Goal: Register for event/course

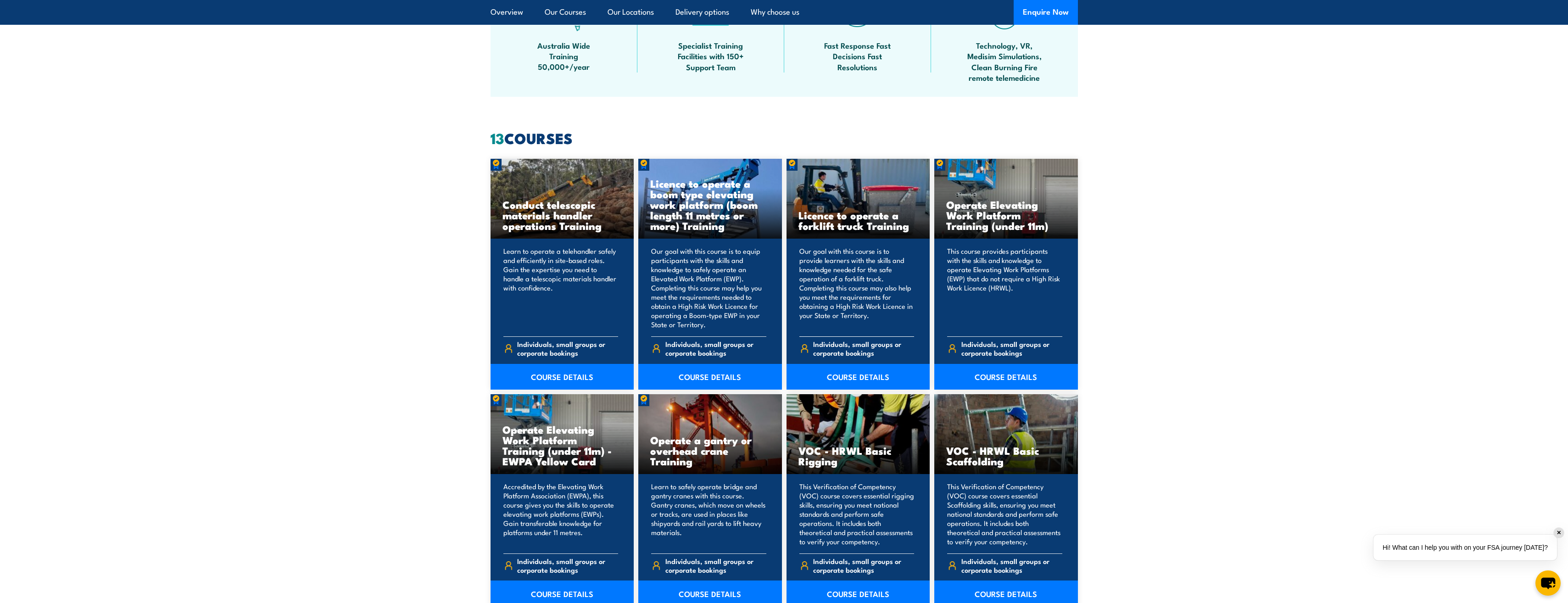
scroll to position [550, 0]
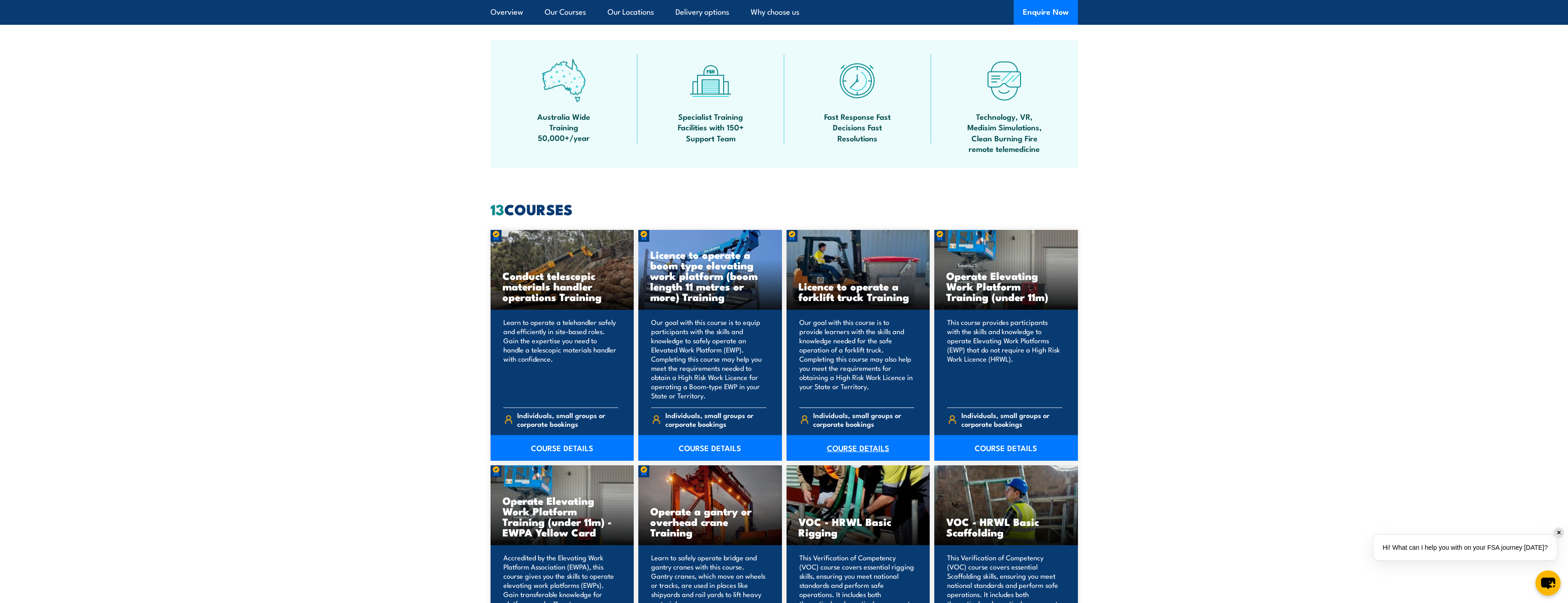
click at [854, 447] on link "COURSE DETAILS" at bounding box center [859, 447] width 144 height 25
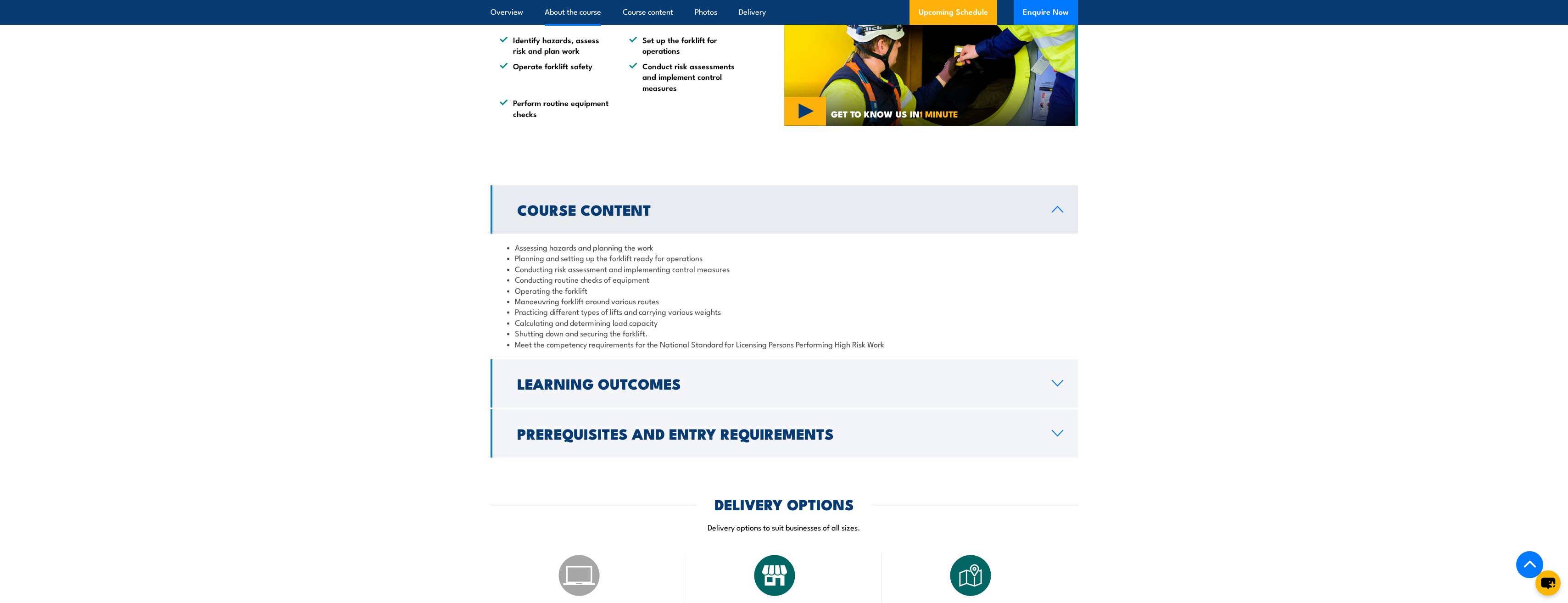
scroll to position [688, 0]
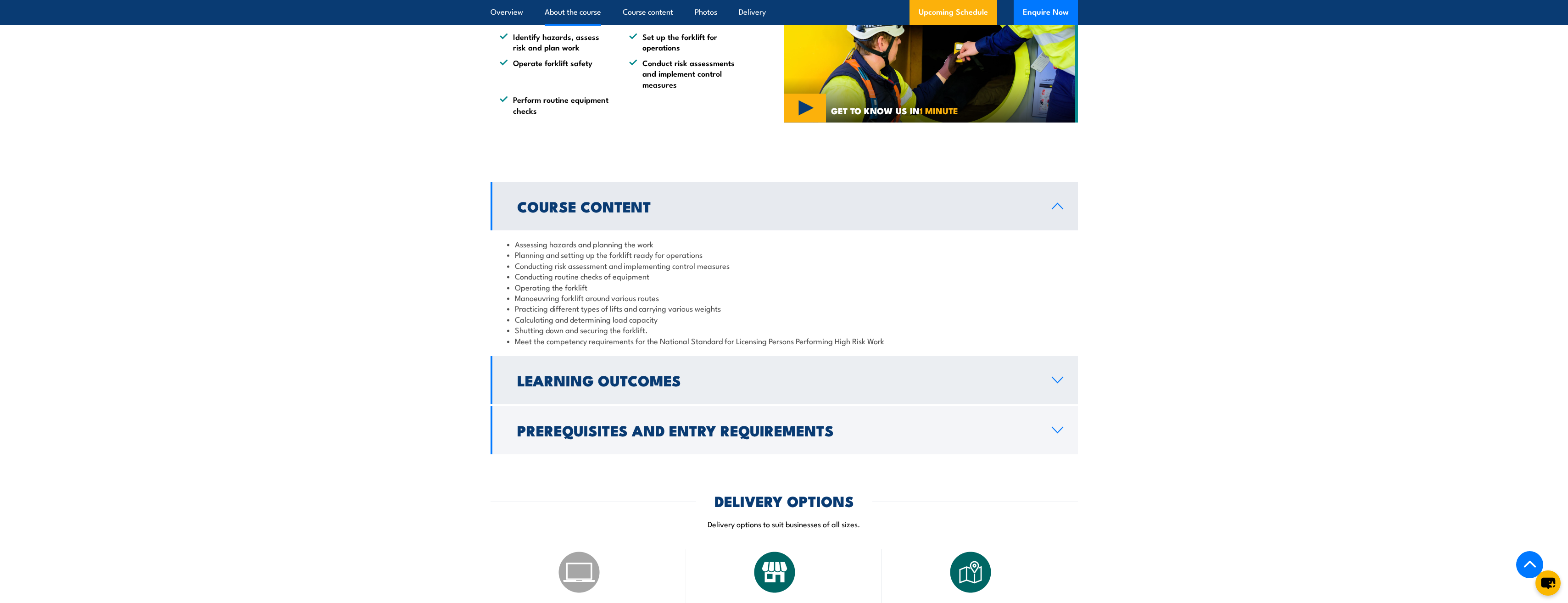
click at [612, 383] on h2 "Learning Outcomes" at bounding box center [777, 380] width 520 height 13
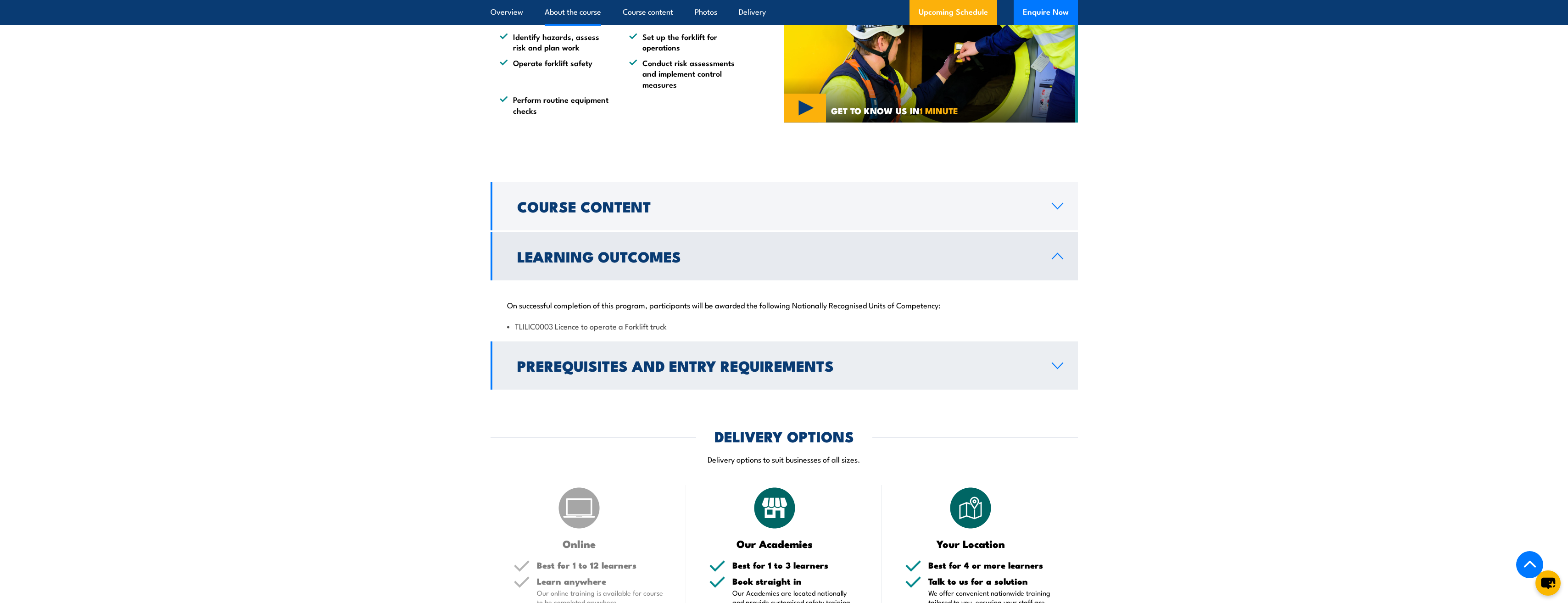
click at [612, 372] on h2 "Prerequisites and Entry Requirements" at bounding box center [777, 365] width 520 height 13
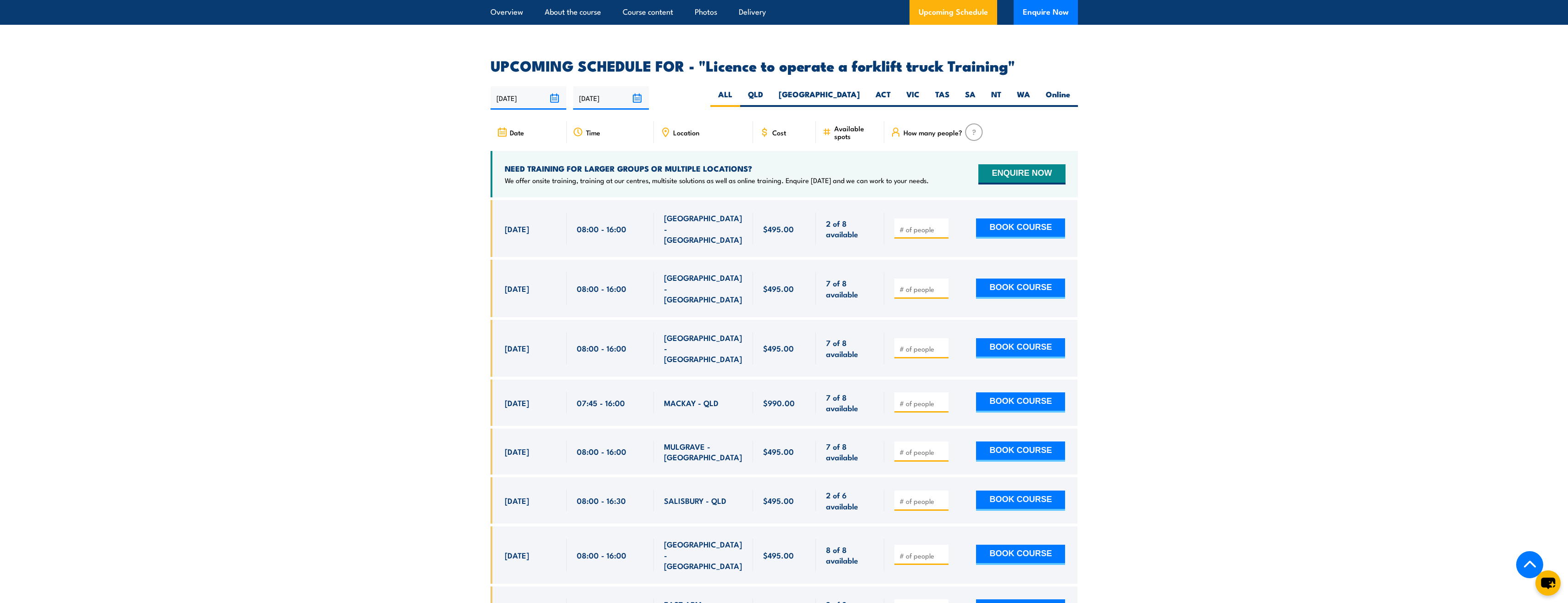
scroll to position [1560, 0]
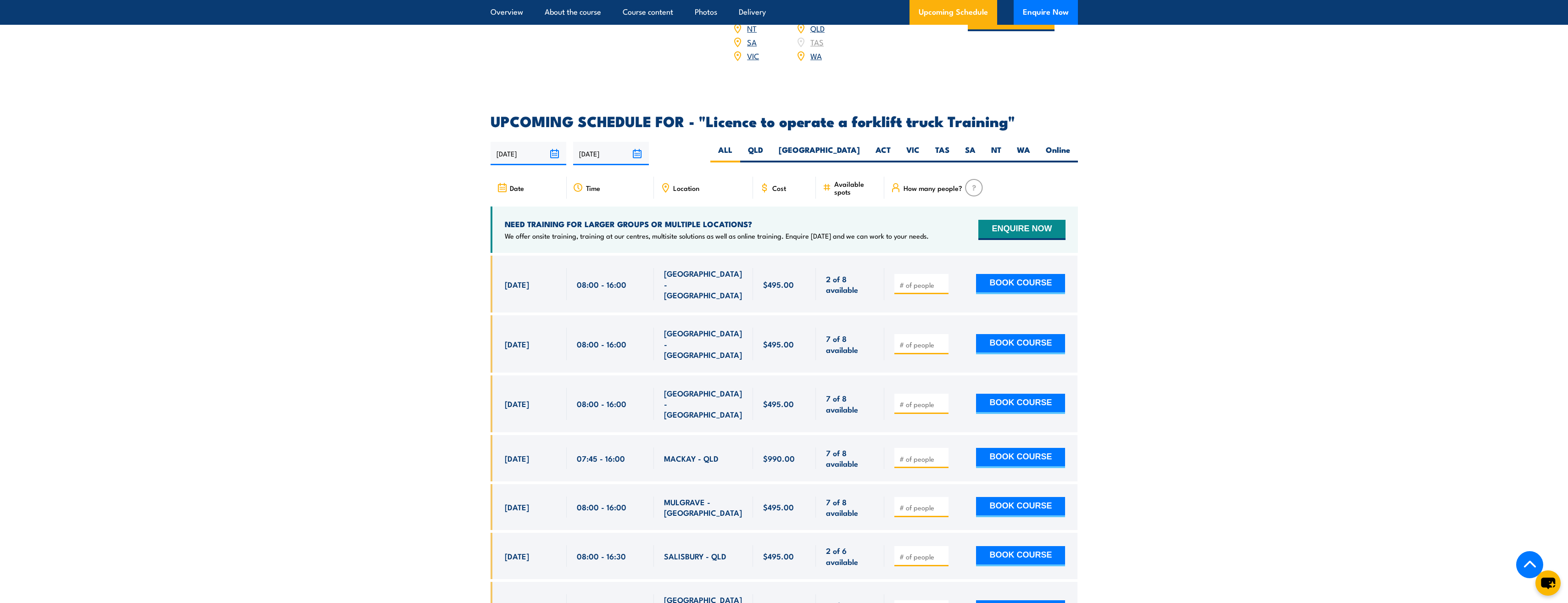
click at [780, 183] on div "Cost" at bounding box center [785, 188] width 63 height 22
click at [778, 184] on span "Cost" at bounding box center [779, 188] width 14 height 8
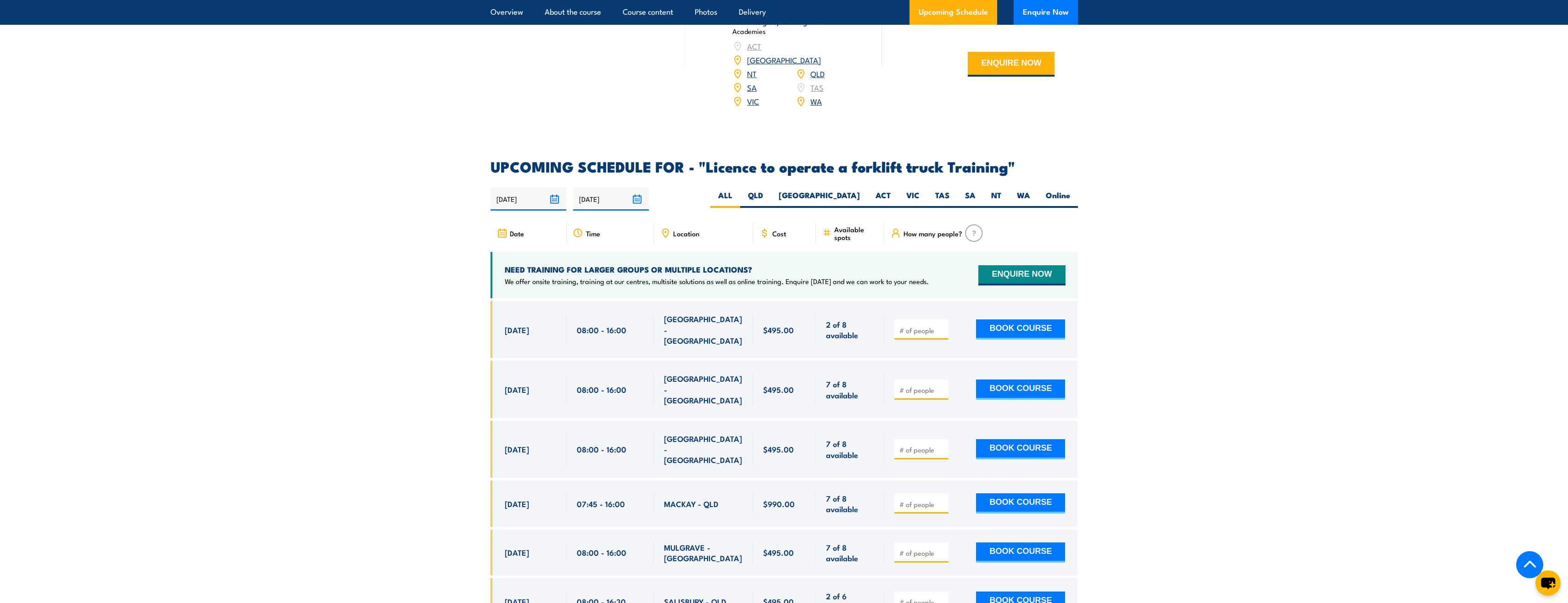
scroll to position [1514, 0]
click at [916, 190] on label "VIC" at bounding box center [913, 199] width 29 height 18
click at [919, 190] on input "VIC" at bounding box center [923, 193] width 6 height 6
radio input "true"
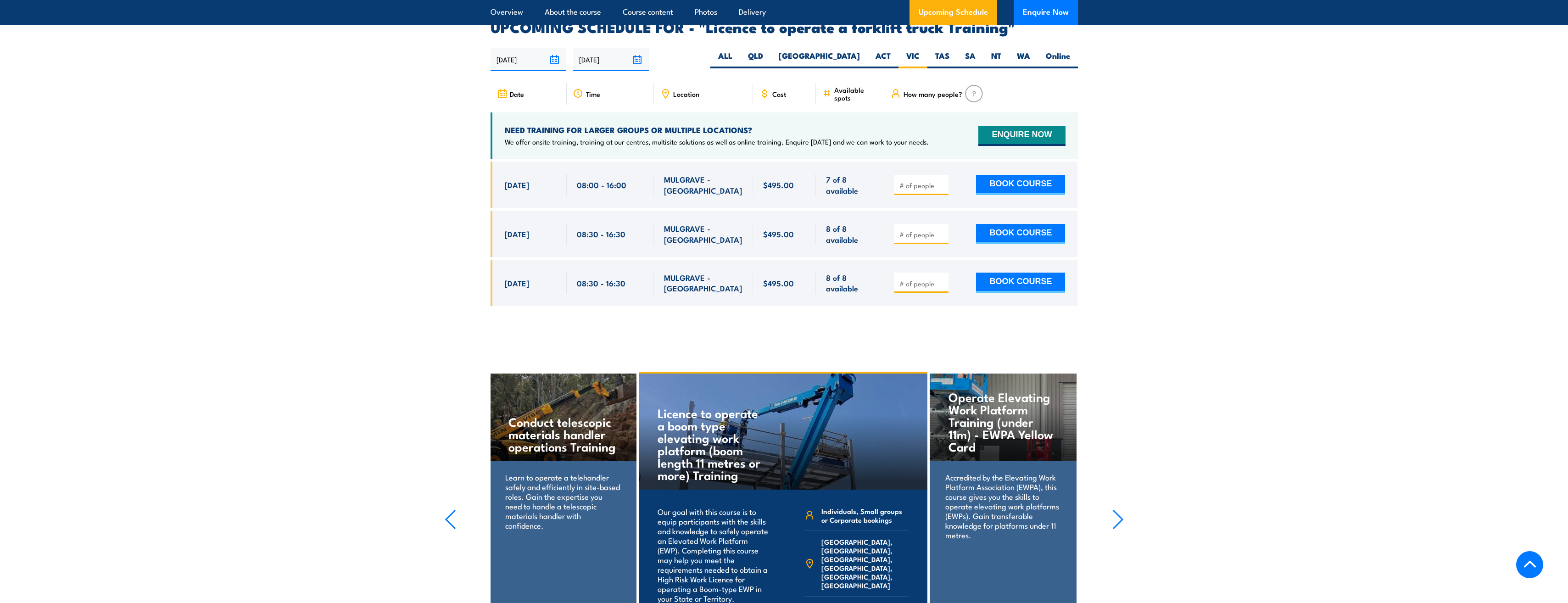
scroll to position [1536, 0]
